Goal: Communication & Community: Share content

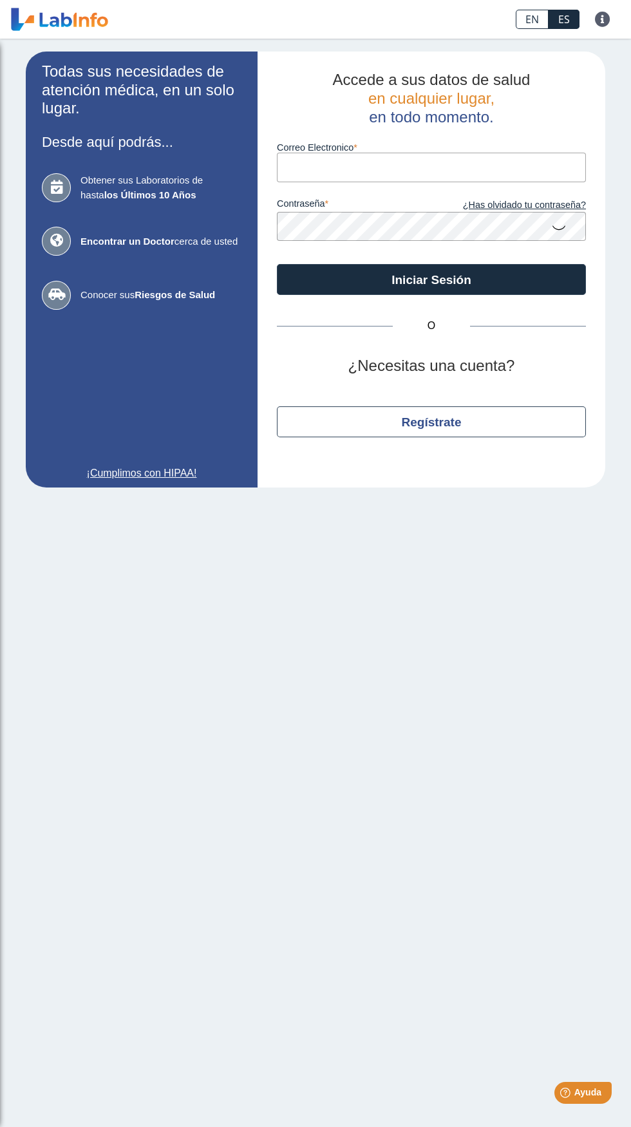
type input "pochy.37.ab@gmail.com"
click at [277, 264] on button "Iniciar Sesión" at bounding box center [431, 279] width 309 height 31
click at [403, 168] on input "Correo Electronico" at bounding box center [431, 167] width 309 height 29
click at [412, 166] on input "Correo Electronico" at bounding box center [431, 167] width 309 height 29
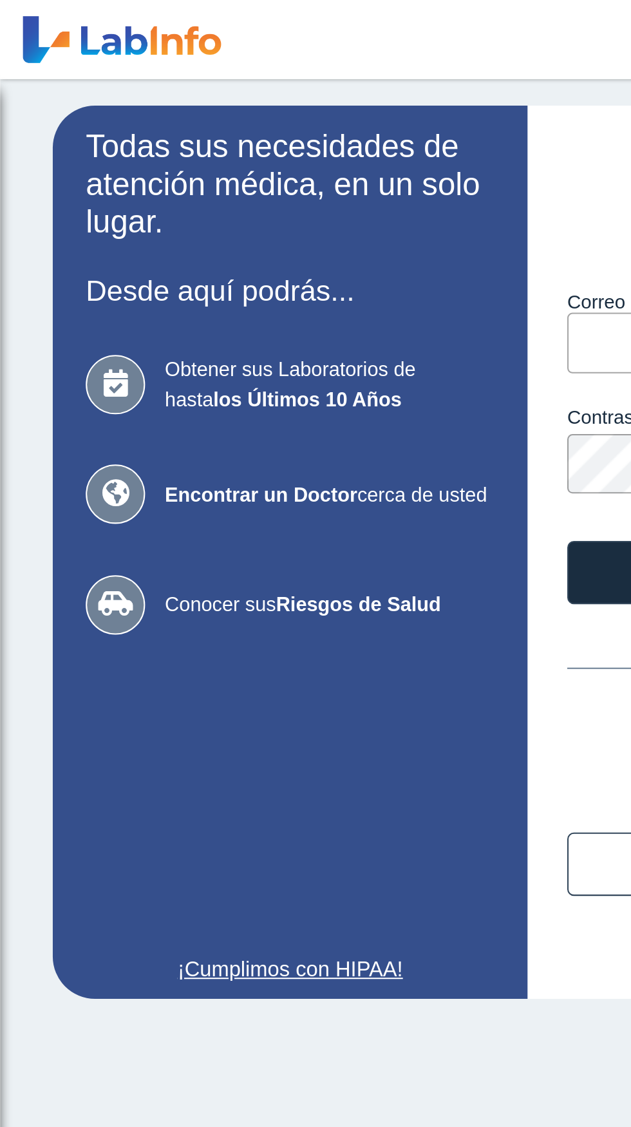
type input "pochy.37.ab@gmail.com"
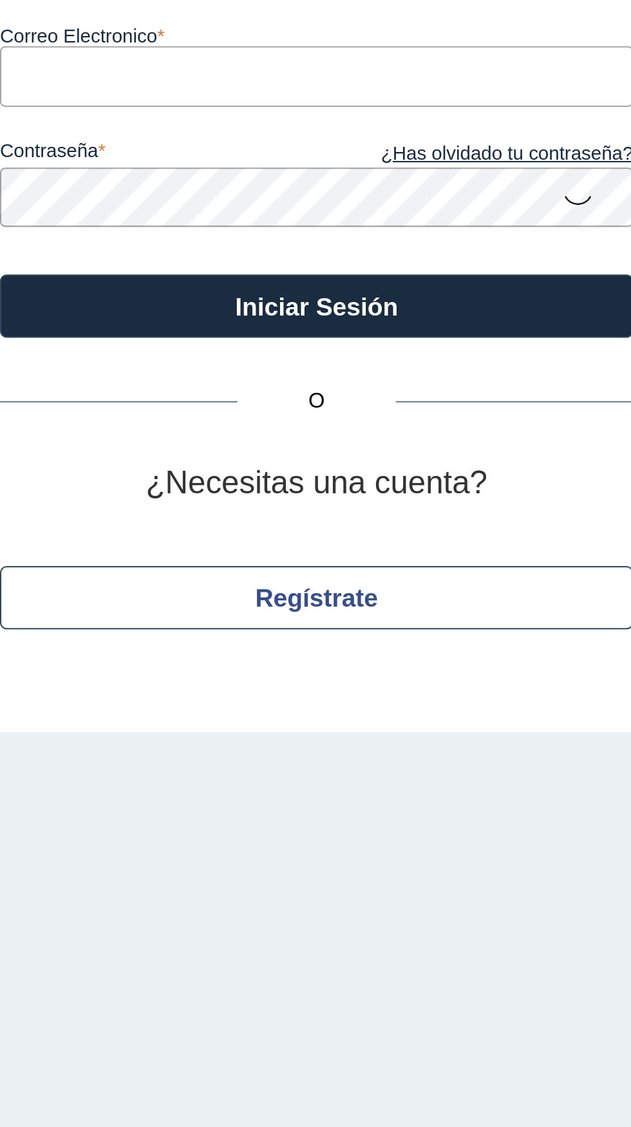
click at [565, 226] on icon at bounding box center [558, 226] width 15 height 25
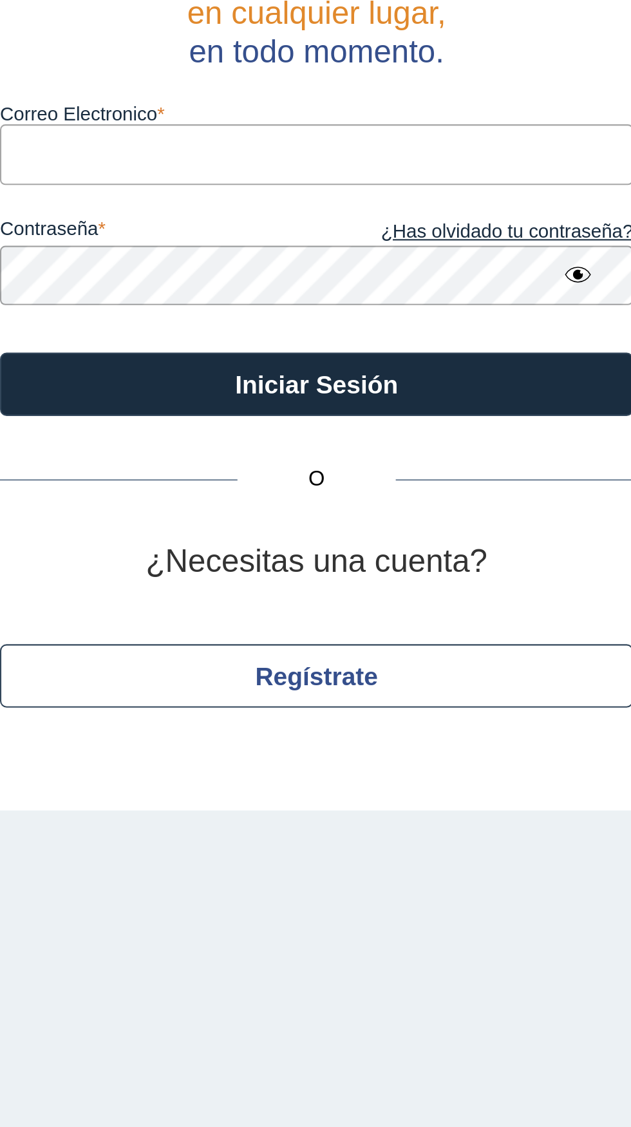
click at [462, 164] on input "Correo Electronico" at bounding box center [431, 167] width 309 height 29
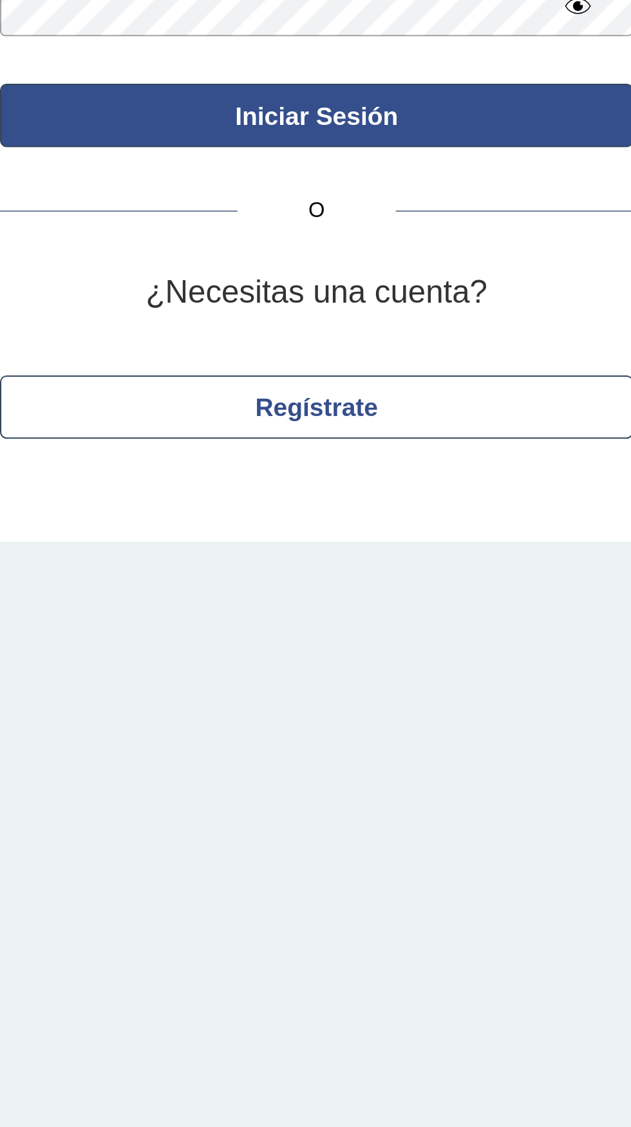
type input "pochy.37.ab@gmail.com"
click at [509, 274] on button "Iniciar Sesión" at bounding box center [431, 279] width 309 height 31
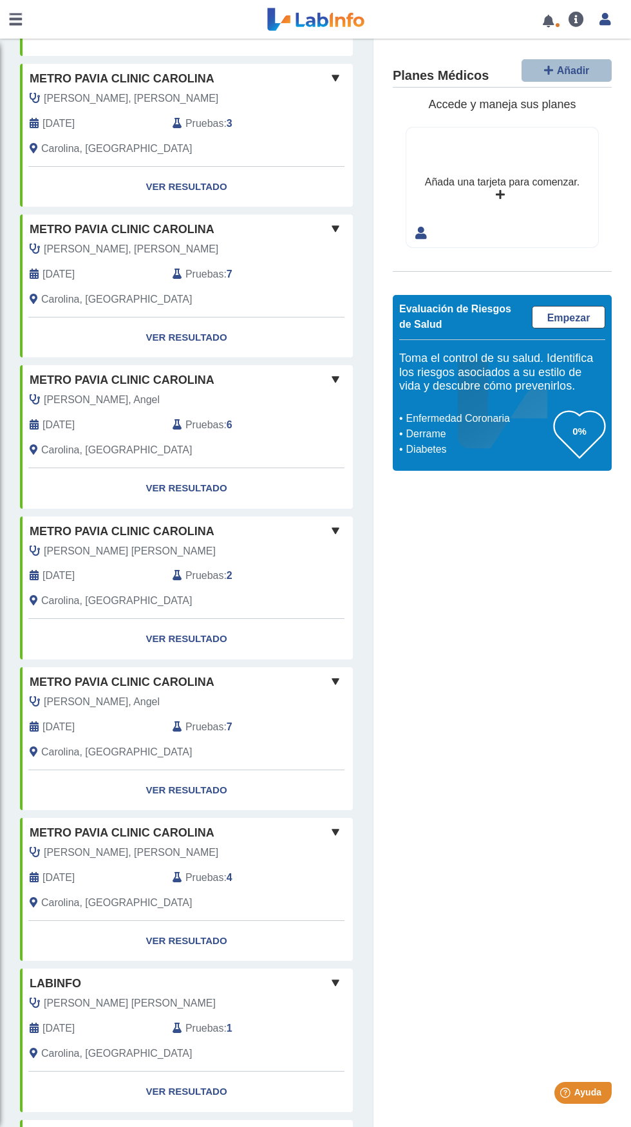
scroll to position [461, 0]
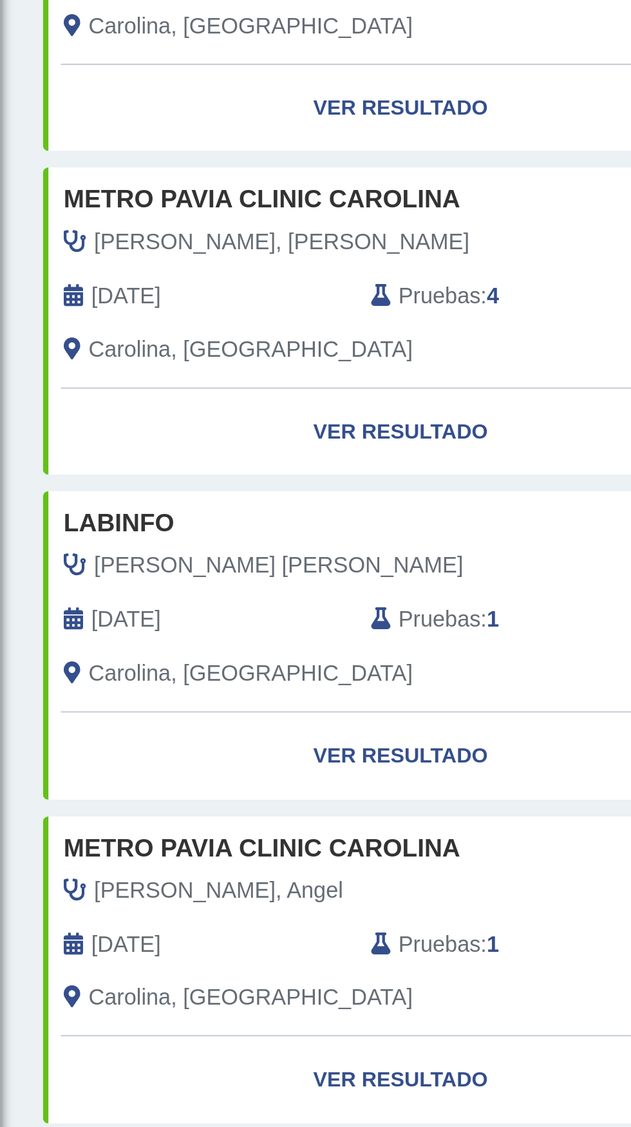
click at [202, 1088] on span "Pruebas" at bounding box center [204, 1095] width 38 height 15
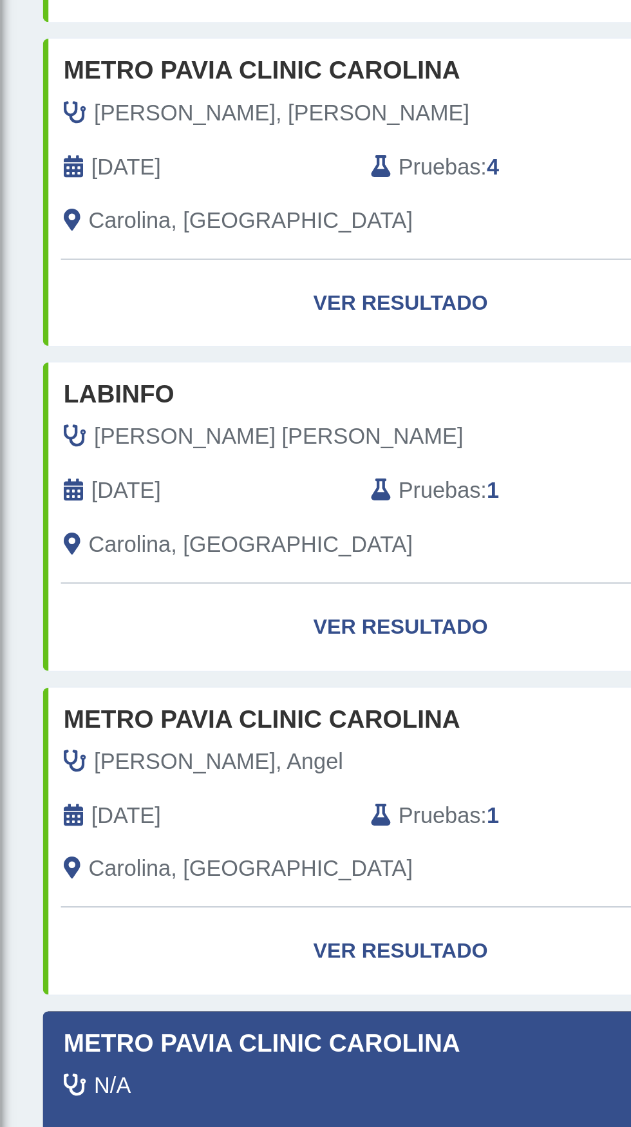
scroll to position [587, 0]
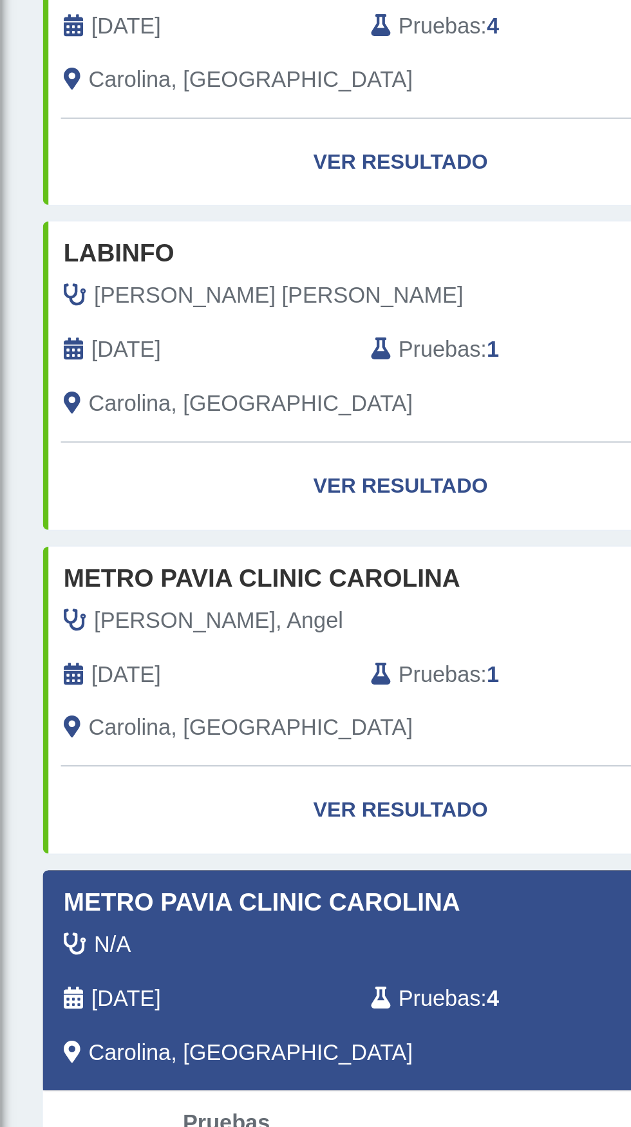
click at [214, 962] on span "Pruebas" at bounding box center [204, 969] width 38 height 15
click at [212, 962] on span "Pruebas" at bounding box center [204, 969] width 38 height 15
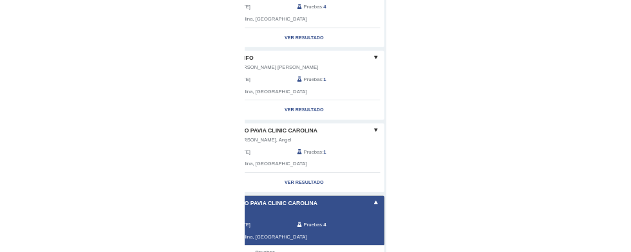
scroll to position [50, 0]
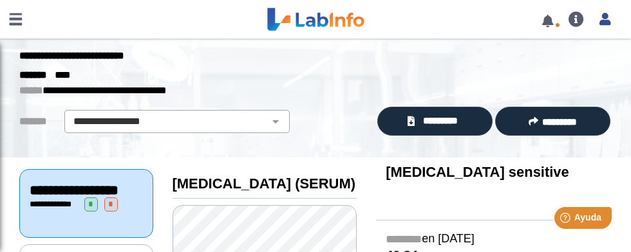
scroll to position [30, 0]
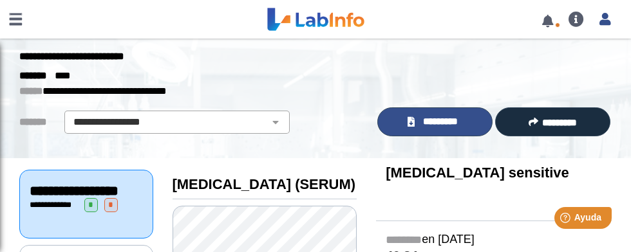
click at [457, 115] on span "*********" at bounding box center [441, 122] width 44 height 15
click at [450, 115] on span "*********" at bounding box center [441, 122] width 44 height 15
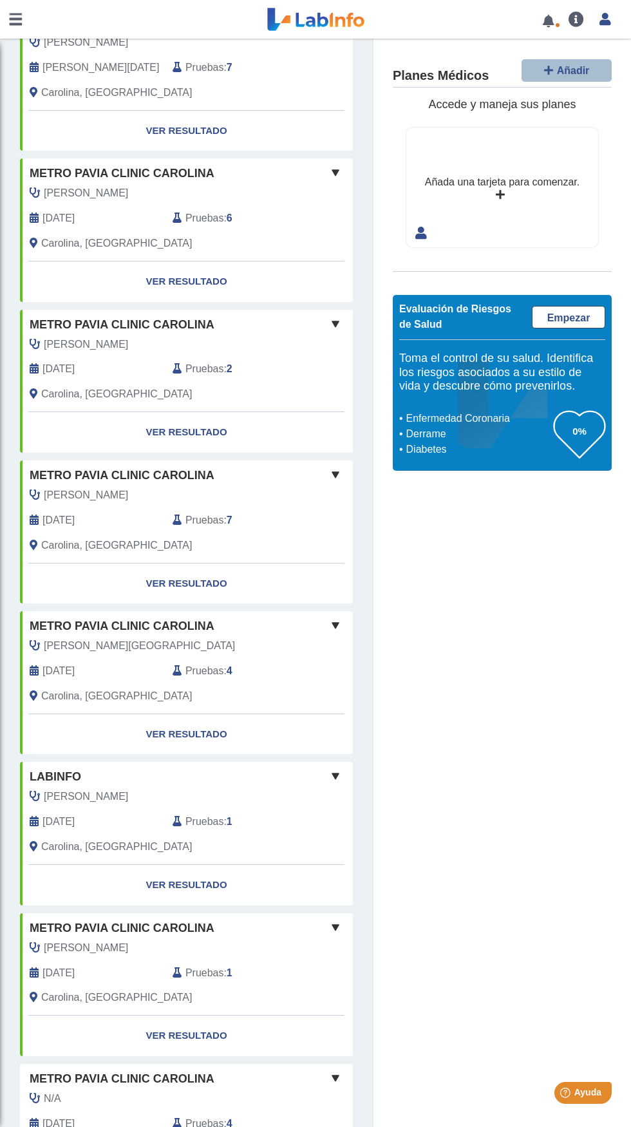
scroll to position [461, 0]
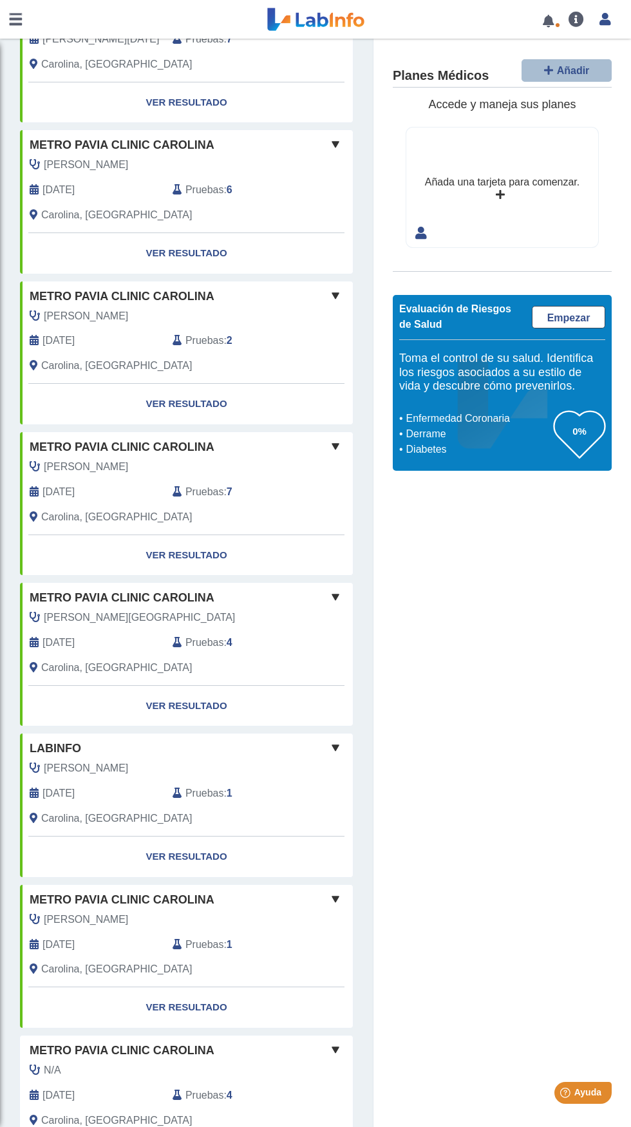
click at [332, 1088] on div "Yo Yo" at bounding box center [320, 1100] width 28 height 75
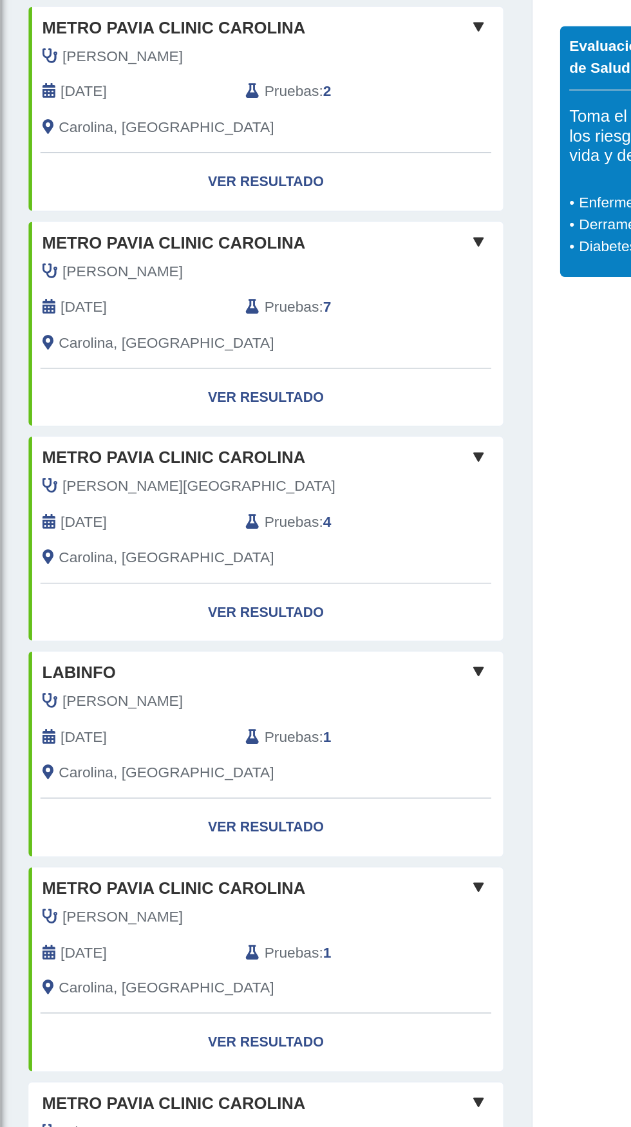
click at [133, 812] on div "Carolina, [GEOGRAPHIC_DATA]" at bounding box center [163, 818] width 286 height 15
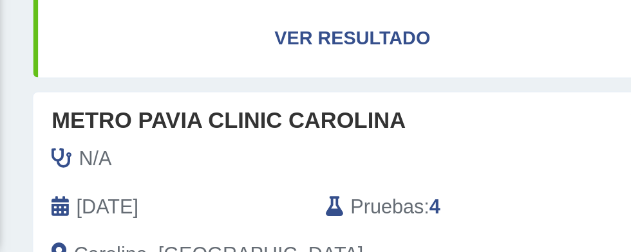
scroll to position [1386, 0]
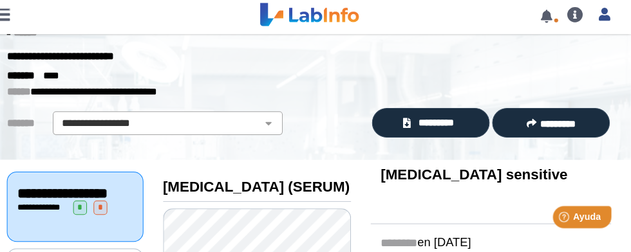
scroll to position [26, 0]
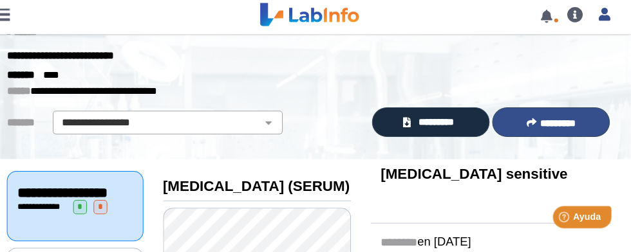
click at [574, 121] on span "*********" at bounding box center [559, 126] width 35 height 10
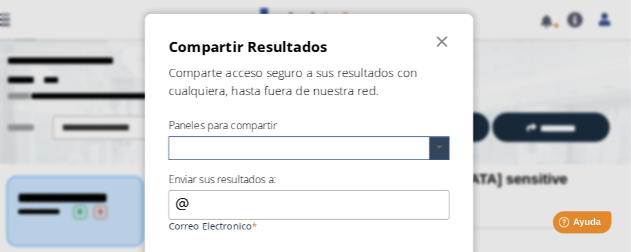
click at [445, 151] on span at bounding box center [442, 146] width 19 height 22
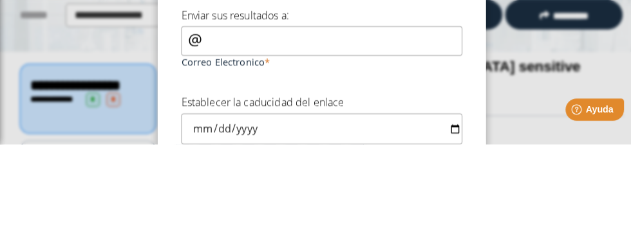
scroll to position [50, 0]
click at [184, 148] on div "Correo Electronico" at bounding box center [316, 159] width 276 height 44
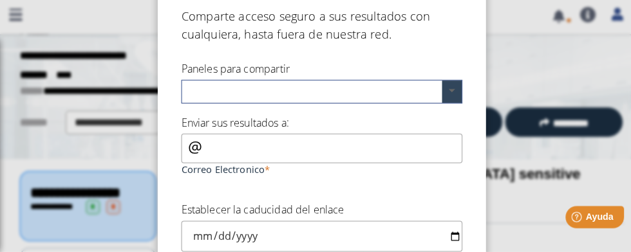
click at [442, 102] on span at bounding box center [442, 95] width 19 height 22
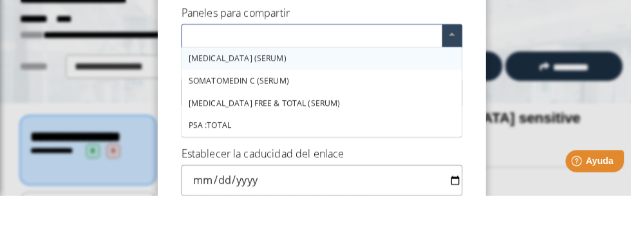
click at [448, 93] on span at bounding box center [442, 95] width 19 height 22
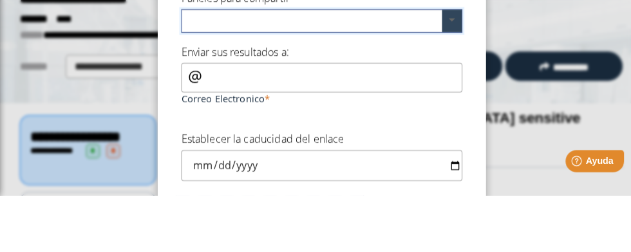
scroll to position [62, 0]
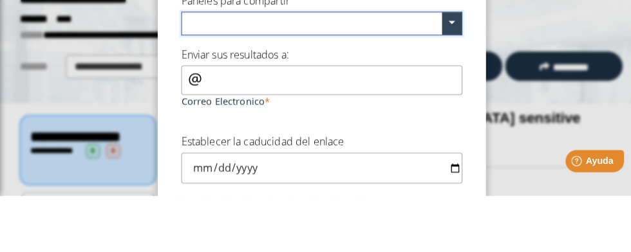
click at [388, 88] on input "text" at bounding box center [308, 84] width 251 height 19
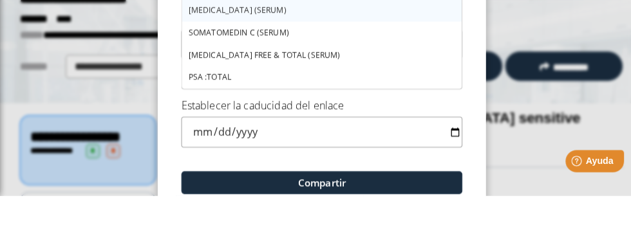
scroll to position [99, 0]
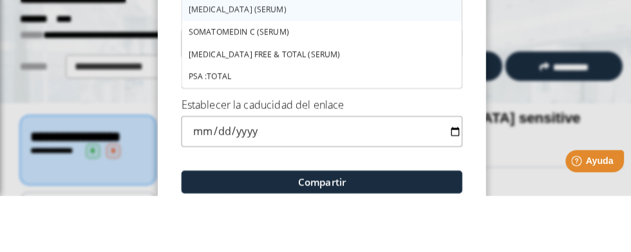
click at [344, 70] on div "[MEDICAL_DATA] (SERUM)" at bounding box center [315, 70] width 274 height 22
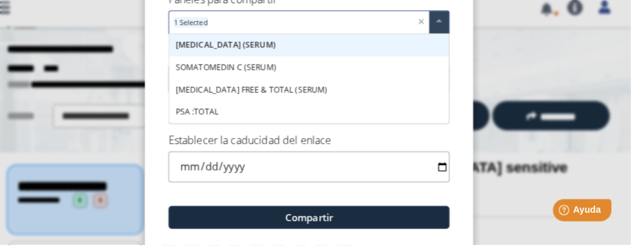
scroll to position [123, 0]
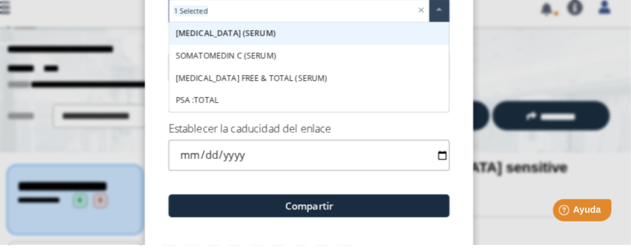
click at [309, 68] on div "SOMATOMEDIN C (SERUM)" at bounding box center [315, 67] width 274 height 22
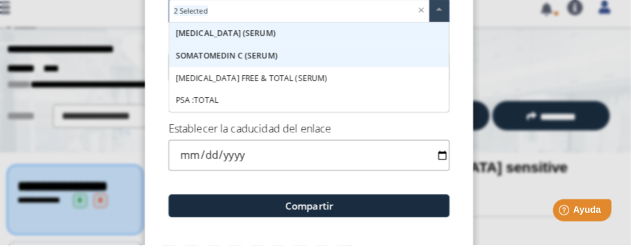
click at [265, 64] on span "SOMATOMEDIN C (SERUM)" at bounding box center [235, 66] width 100 height 11
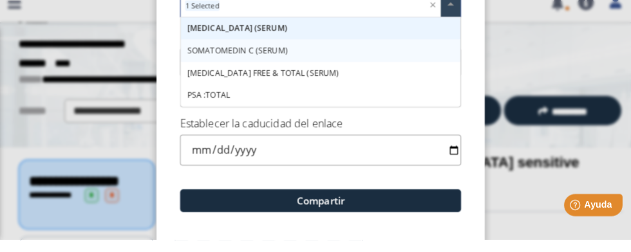
click at [261, 69] on span "SOMATOMEDIN C (SERUM)" at bounding box center [234, 66] width 99 height 11
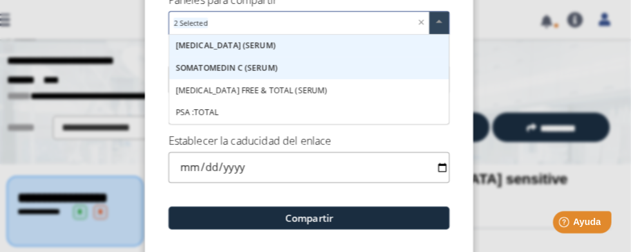
scroll to position [0, 0]
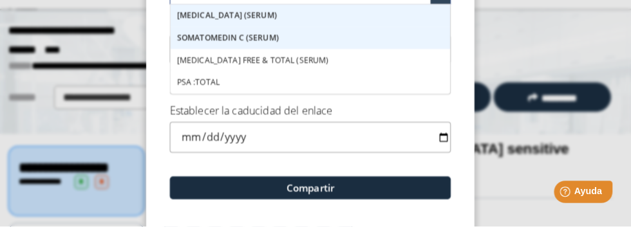
click at [329, 88] on div "[MEDICAL_DATA] FREE & TOTAL (SERUM)" at bounding box center [315, 89] width 274 height 22
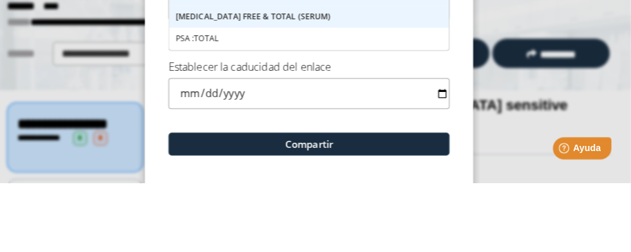
click at [338, 112] on div "PSA :TOTAL" at bounding box center [315, 111] width 274 height 22
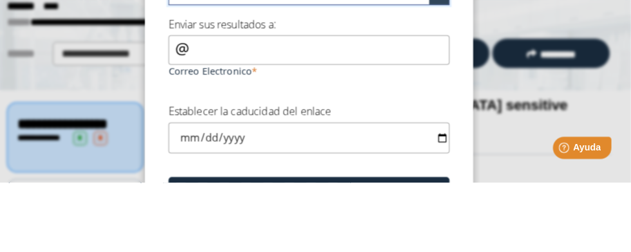
scroll to position [88, 0]
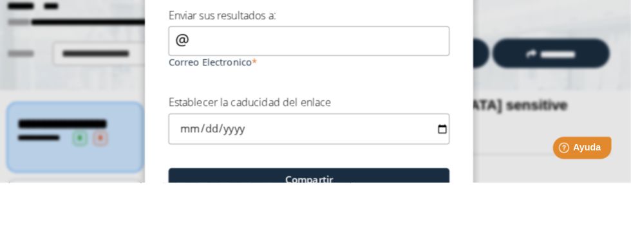
click at [189, 119] on div "Correo Electronico" at bounding box center [316, 121] width 276 height 44
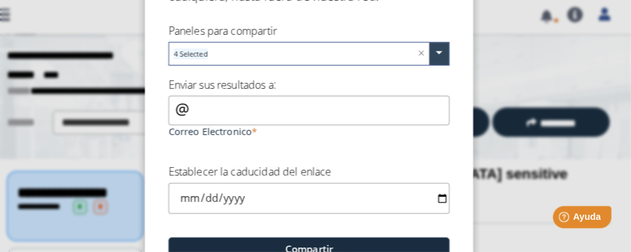
click at [184, 111] on div "Correo Electronico" at bounding box center [316, 121] width 276 height 44
click at [180, 117] on input "Correo Electronico" at bounding box center [316, 113] width 276 height 29
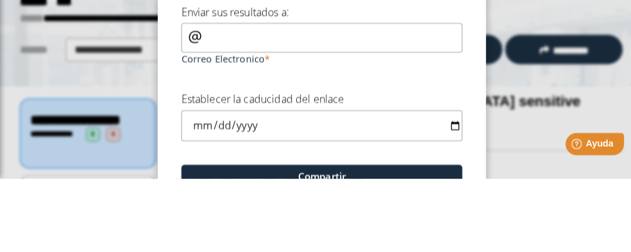
click at [190, 115] on div "Correo Electronico" at bounding box center [316, 121] width 276 height 44
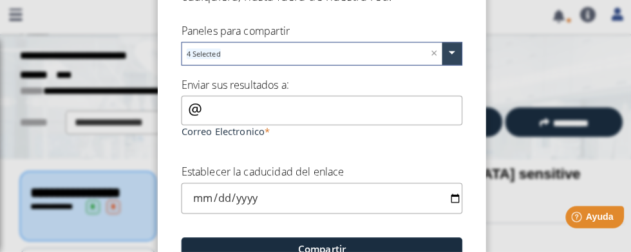
click at [202, 114] on input "Correo Electronico" at bounding box center [316, 113] width 276 height 29
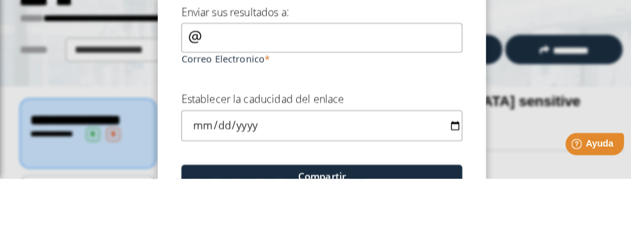
click at [202, 113] on input "Correo Electronico" at bounding box center [316, 113] width 276 height 29
click at [191, 113] on div "Correo Electronico" at bounding box center [316, 121] width 276 height 44
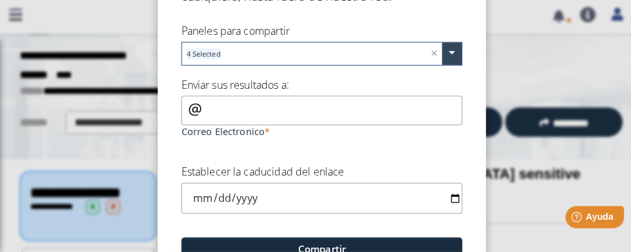
click at [187, 116] on div "Correo Electronico" at bounding box center [316, 121] width 276 height 44
click at [201, 113] on input "Correo Electronico" at bounding box center [316, 113] width 276 height 29
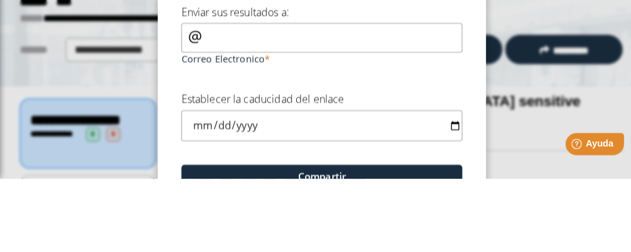
click at [187, 114] on div "Correo Electronico" at bounding box center [316, 121] width 276 height 44
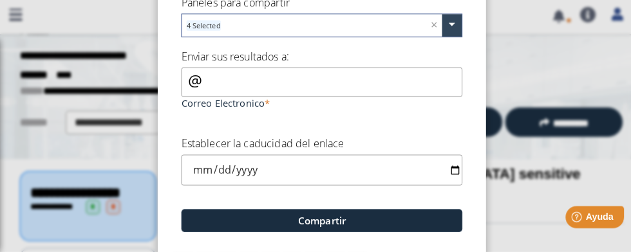
scroll to position [123, 0]
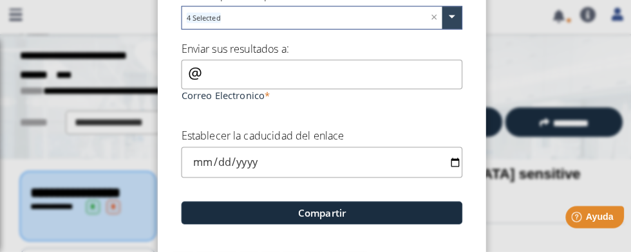
click at [414, 80] on input "Correo Electronico" at bounding box center [316, 78] width 276 height 29
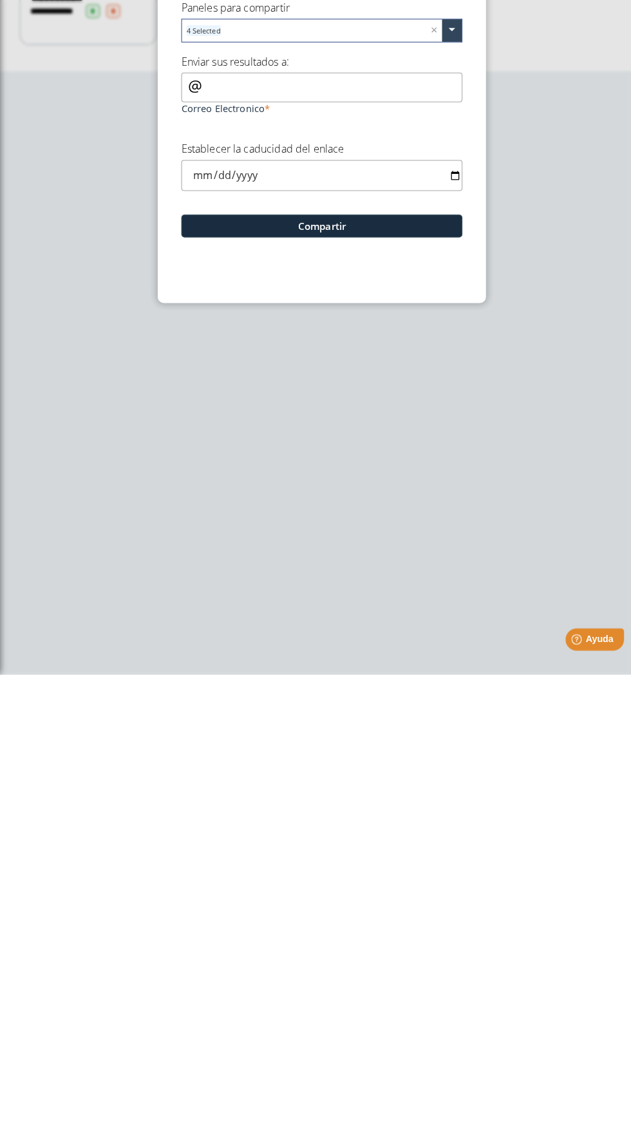
scroll to position [98, 0]
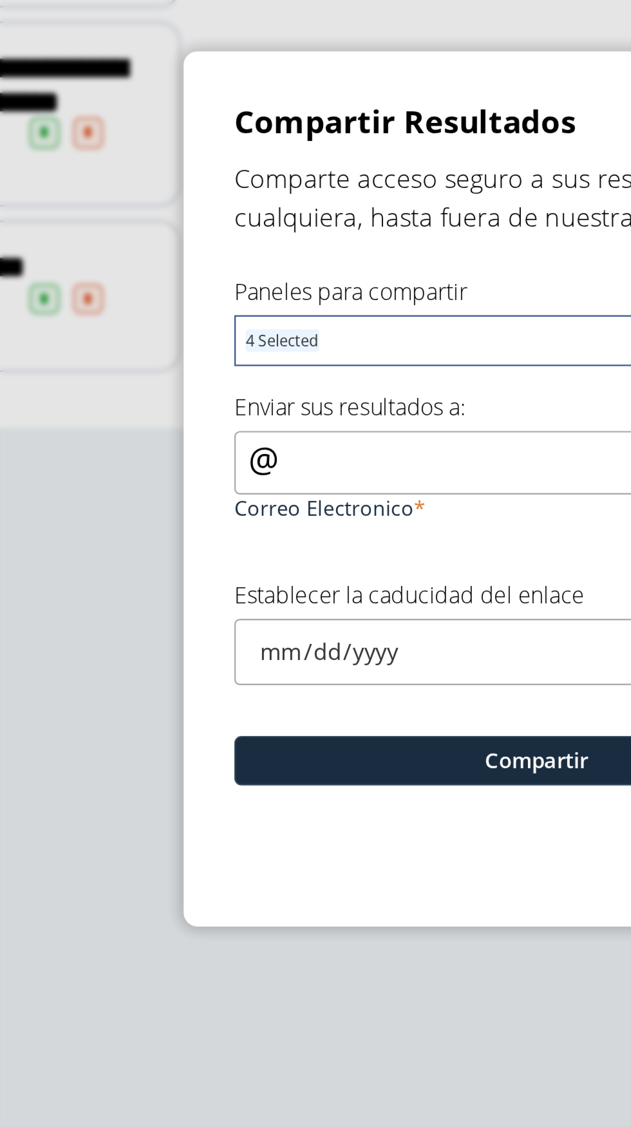
click at [186, 537] on div "Correo Electronico" at bounding box center [316, 559] width 276 height 44
click at [187, 537] on div "Correo Electronico" at bounding box center [316, 559] width 276 height 44
click at [182, 537] on input "Correo Electronico" at bounding box center [316, 551] width 276 height 29
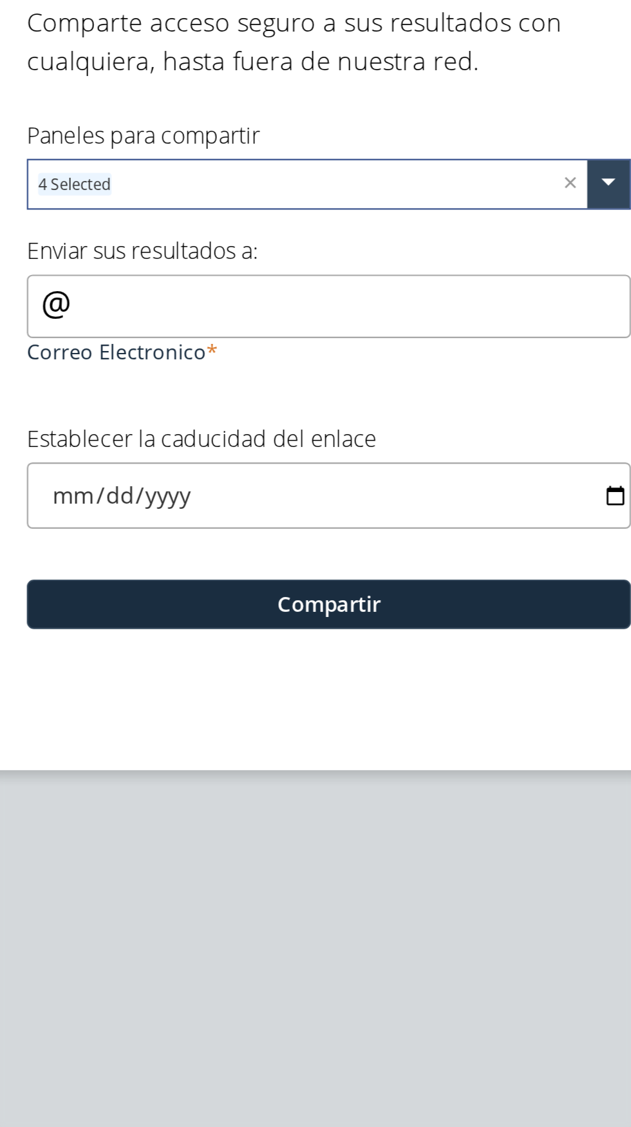
click at [187, 537] on div "Correo Electronico" at bounding box center [316, 559] width 276 height 44
click at [181, 537] on input "Correo Electronico" at bounding box center [316, 551] width 276 height 29
type input "k"
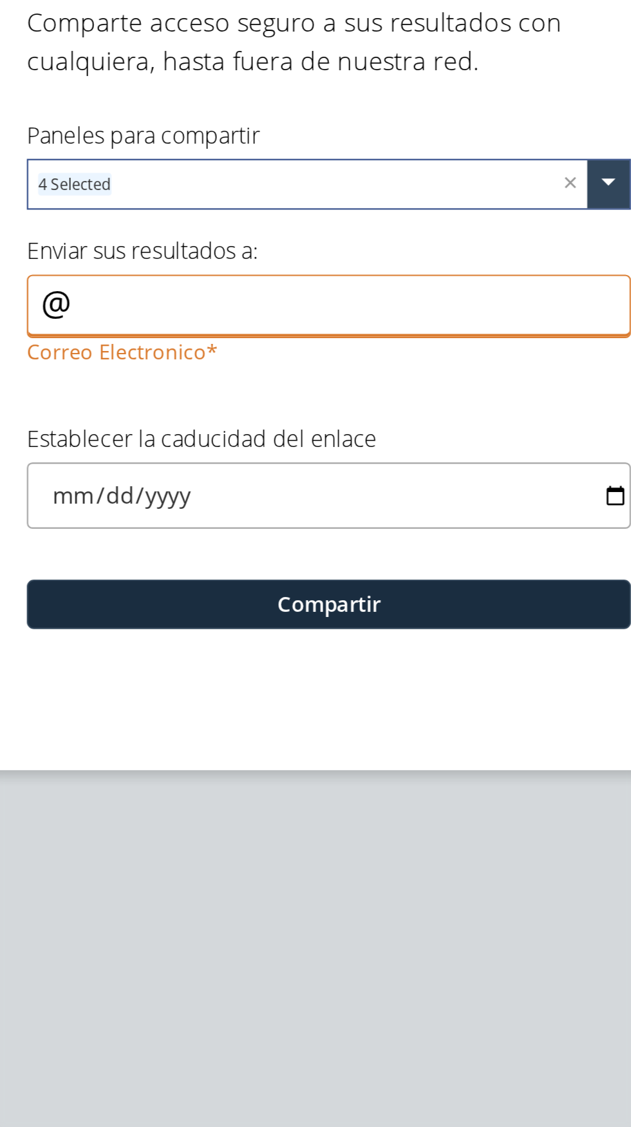
click at [365, 537] on input "Correo Electronico" at bounding box center [316, 551] width 276 height 29
type input "i"
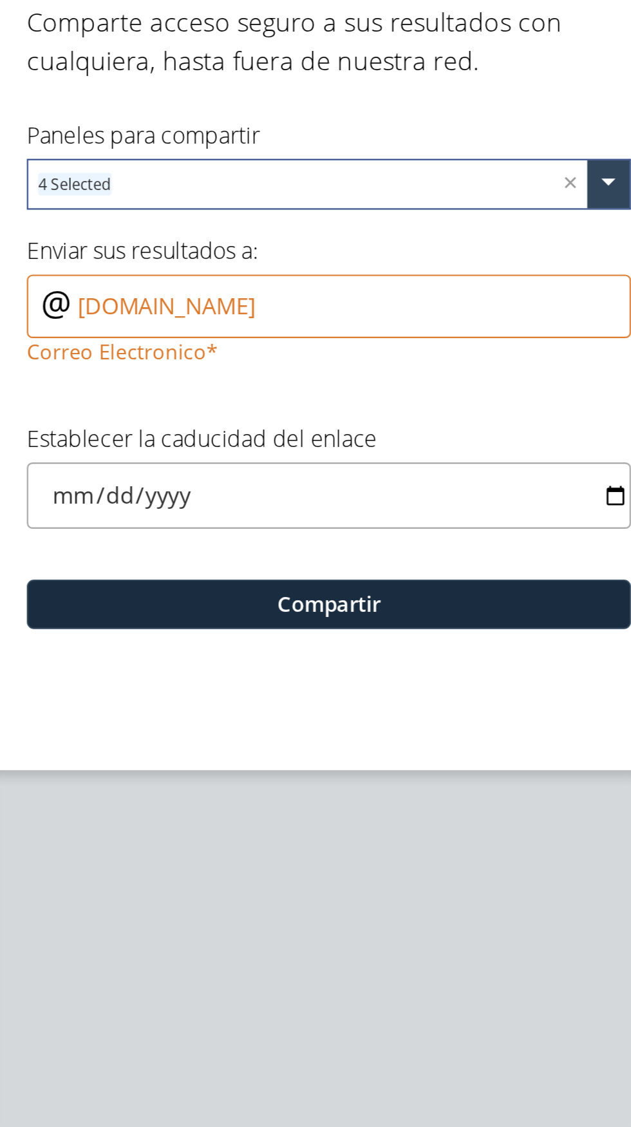
type input "[DOMAIN_NAME]"
click at [187, 537] on div "[DOMAIN_NAME] Correo Electronico" at bounding box center [316, 559] width 276 height 44
click at [189, 537] on div "[DOMAIN_NAME] Correo Electronico" at bounding box center [316, 559] width 276 height 44
click at [187, 537] on div "[DOMAIN_NAME] Correo Electronico" at bounding box center [316, 559] width 276 height 44
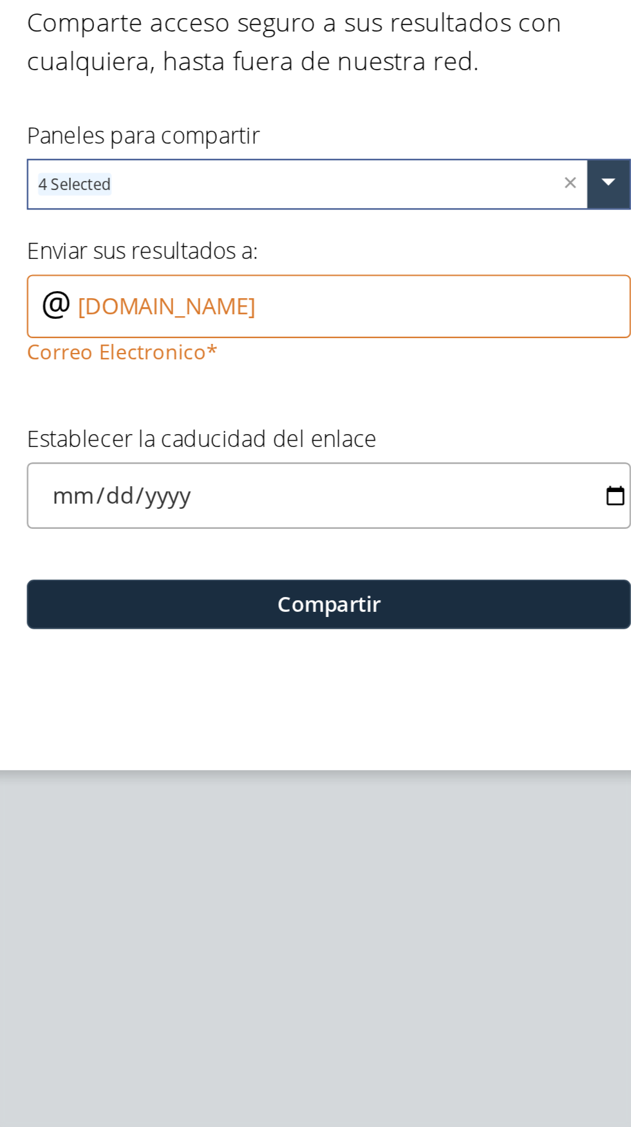
click at [188, 537] on div "[DOMAIN_NAME] Correo Electronico" at bounding box center [316, 559] width 276 height 44
click at [202, 537] on input "[DOMAIN_NAME]" at bounding box center [316, 551] width 276 height 29
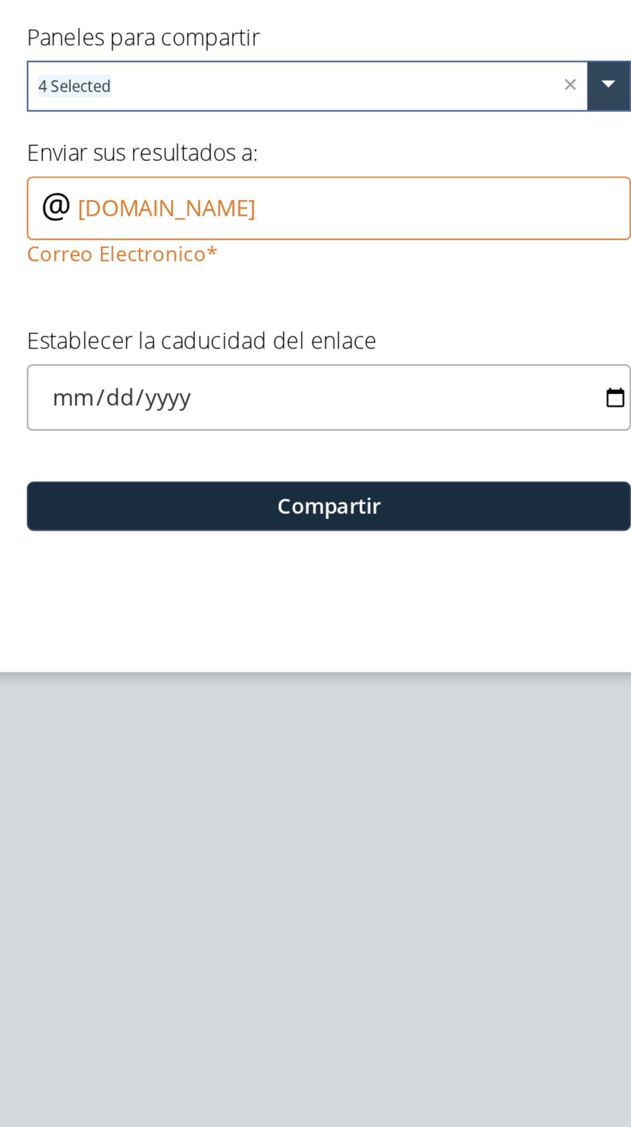
click at [346, 623] on input "date" at bounding box center [316, 638] width 276 height 30
type input "[DATE]"
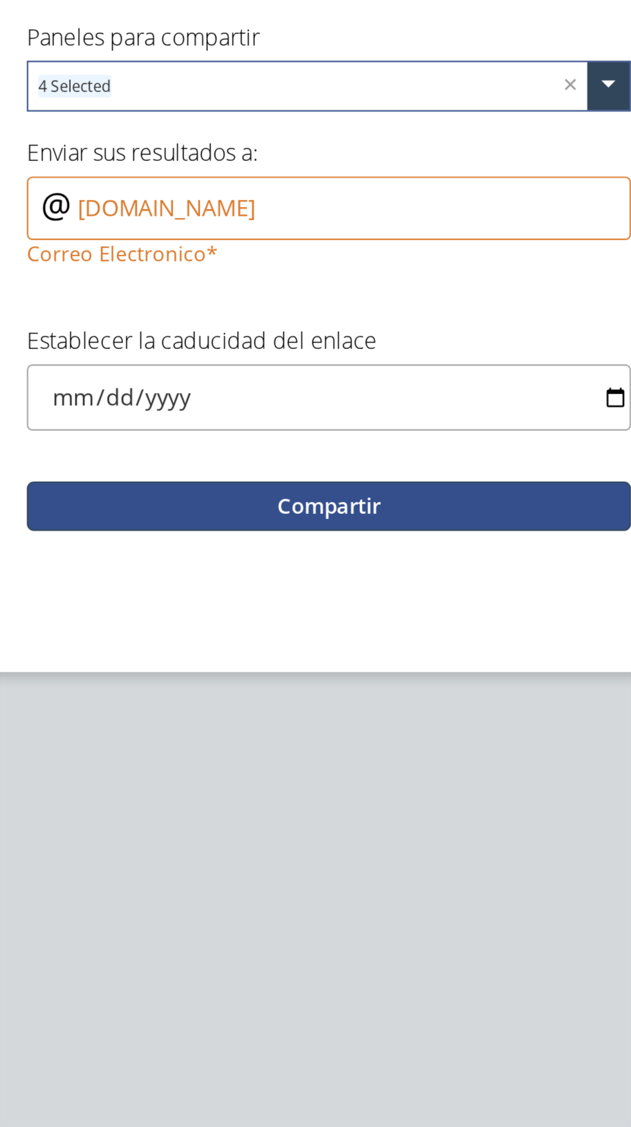
click at [376, 676] on button "Compartir" at bounding box center [316, 687] width 276 height 23
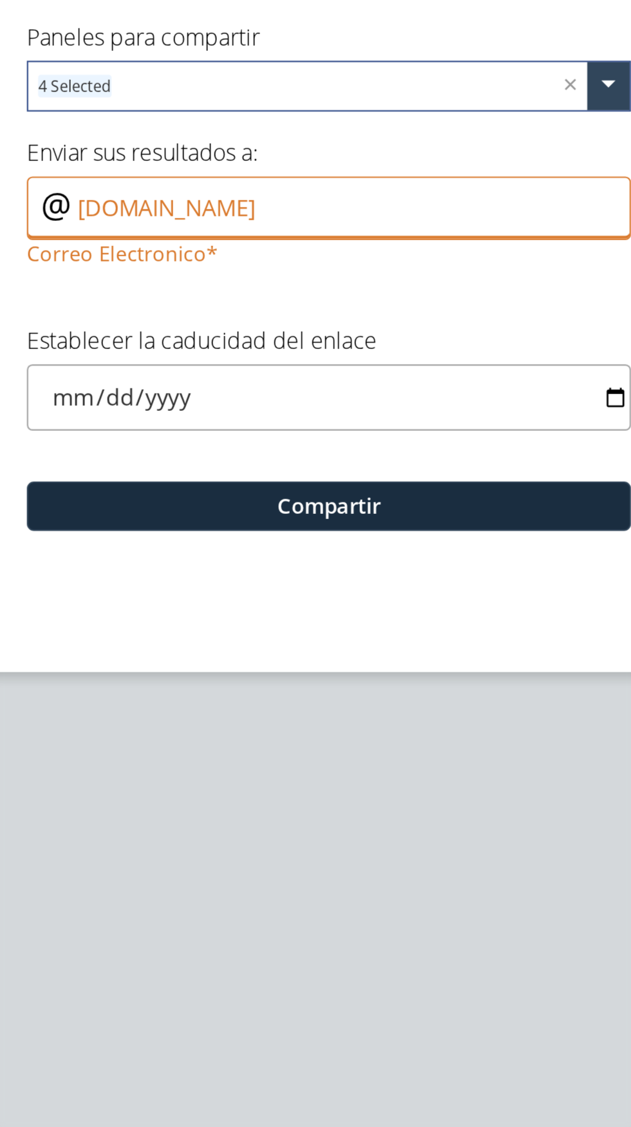
click at [202, 537] on input "[DOMAIN_NAME]" at bounding box center [316, 551] width 276 height 29
type input "[DOMAIN_NAME]"
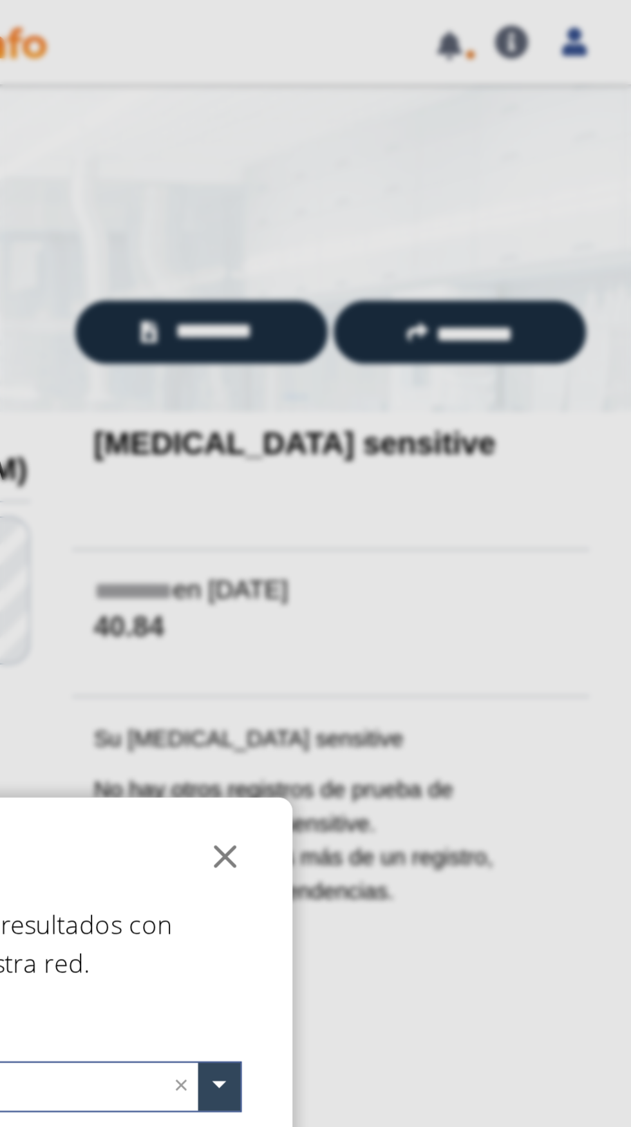
scroll to position [0, 0]
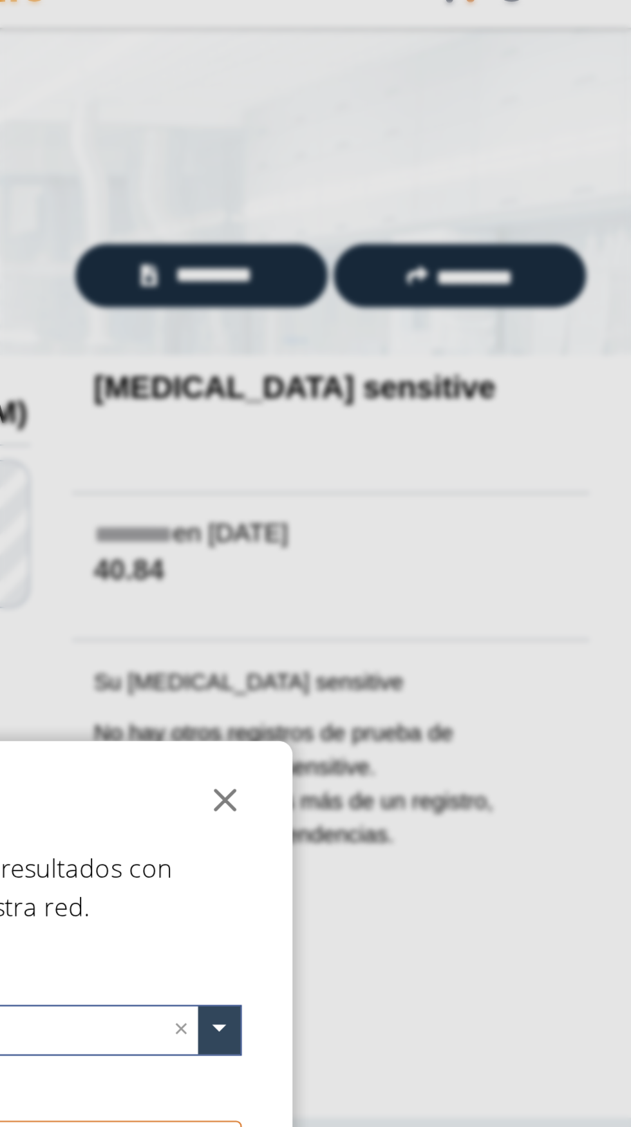
click at [466, 156] on ngb-modal-window "Compartir Resultados  Comparte acceso seguro a sus resultados con cualquiera, …" at bounding box center [315, 563] width 631 height 1127
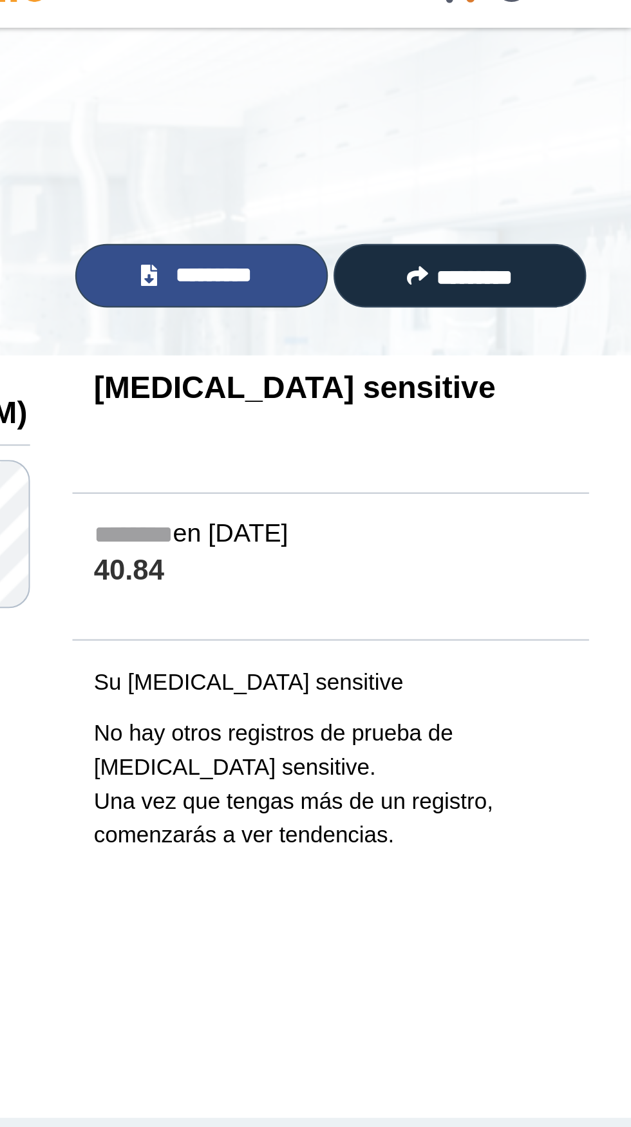
click at [451, 149] on span "*********" at bounding box center [441, 151] width 44 height 15
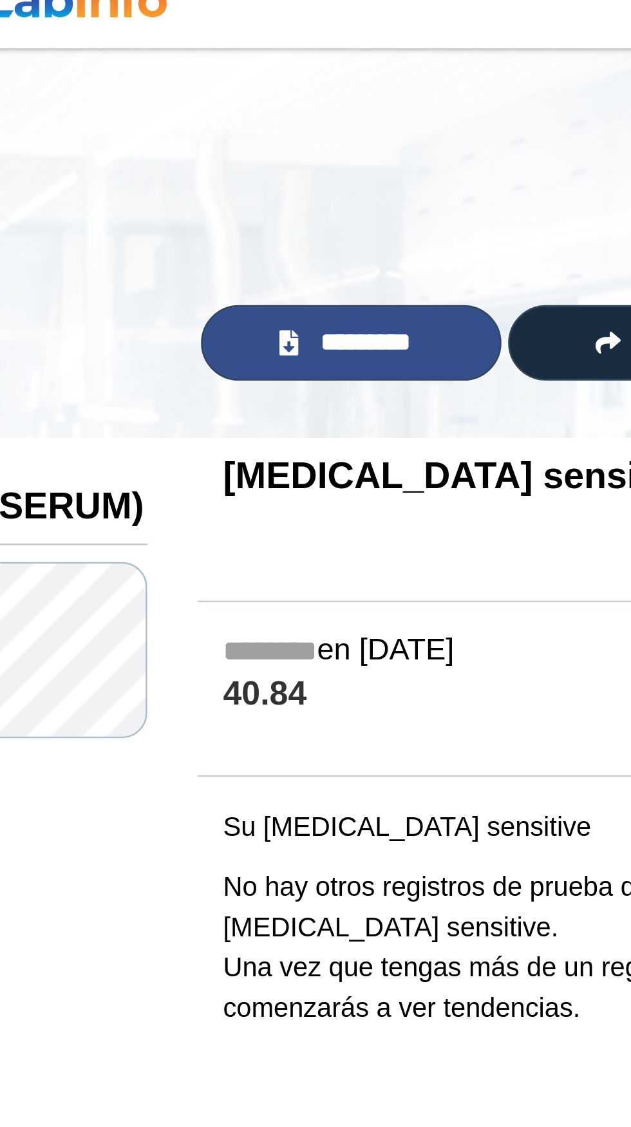
click at [457, 147] on span "*********" at bounding box center [441, 151] width 44 height 15
